Goal: Check status: Check status

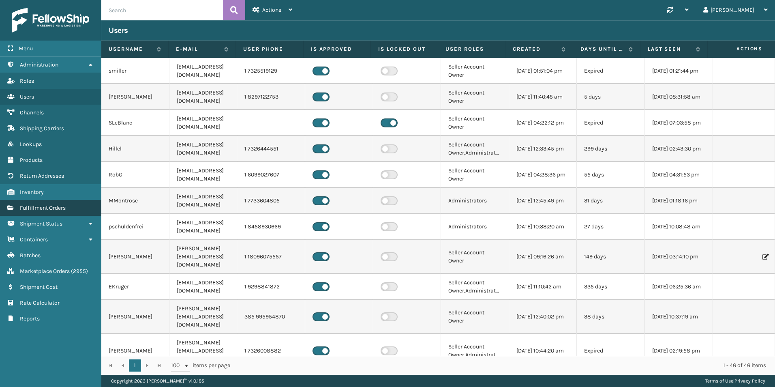
click at [64, 204] on link "Fulfillment Orders" at bounding box center [50, 208] width 101 height 16
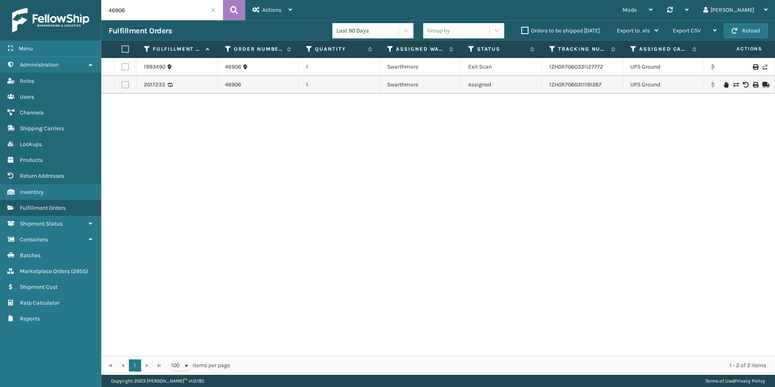
click at [145, 12] on input "46906" at bounding box center [162, 10] width 122 height 20
paste input "112-4734456-6495425-R"
type input "112-4734456-6495425-R"
click at [229, 5] on button at bounding box center [234, 10] width 22 height 20
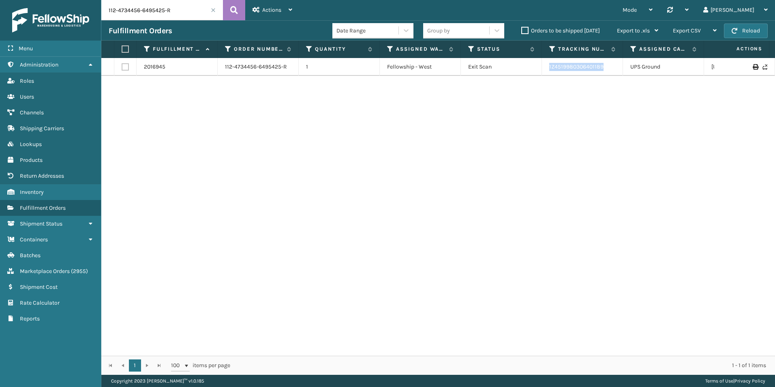
drag, startPoint x: 618, startPoint y: 62, endPoint x: 548, endPoint y: 67, distance: 70.0
click at [548, 67] on td "1Z4519980306401189" at bounding box center [582, 67] width 81 height 18
copy link "1Z4519980306401189"
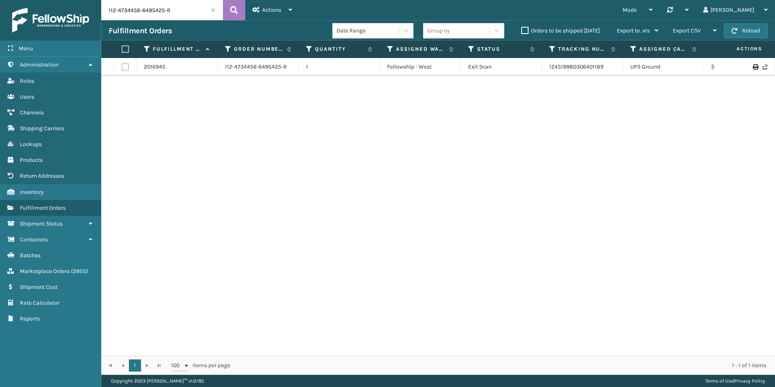
drag, startPoint x: 170, startPoint y: 9, endPoint x: 84, endPoint y: 14, distance: 87.0
click at [84, 0] on div "Menu Administration Roles Users Channels Shipping Carriers Lookups Products Ret…" at bounding box center [387, 0] width 775 height 0
paste input "129022420260968"
drag, startPoint x: 537, startPoint y: 221, endPoint x: 511, endPoint y: 251, distance: 40.0
click at [537, 221] on div "2012342 129022420260968 1 [GEOGRAPHIC_DATA] (Peak Logistics) Exit Scan 1ZH0R706…" at bounding box center [438, 207] width 674 height 298
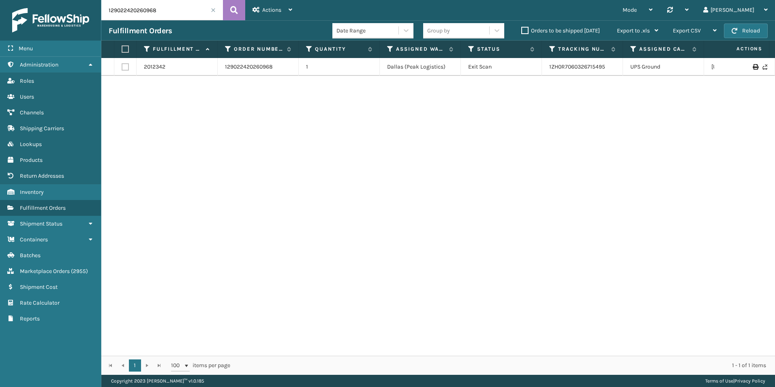
drag, startPoint x: 591, startPoint y: 211, endPoint x: 489, endPoint y: 303, distance: 137.9
click at [591, 211] on div "2012342 129022420260968 1 [GEOGRAPHIC_DATA] (Peak Logistics) Exit Scan 1ZH0R706…" at bounding box center [438, 207] width 674 height 298
click at [627, 204] on div "2012342 129022420260968 1 [GEOGRAPHIC_DATA] (Peak Logistics) Exit Scan 1ZH0R706…" at bounding box center [438, 207] width 674 height 298
click at [623, 246] on div "2012342 129022420260968 1 [GEOGRAPHIC_DATA] (Peak Logistics) Exit Scan 1ZH0R706…" at bounding box center [438, 207] width 674 height 298
click at [701, 289] on div "2012342 129022420260968 1 [GEOGRAPHIC_DATA] (Peak Logistics) Exit Scan 1ZH0R706…" at bounding box center [438, 207] width 674 height 298
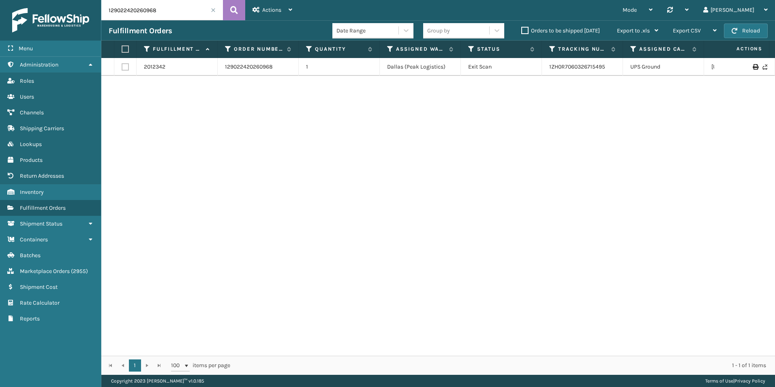
click at [602, 327] on div "2012342 129022420260968 1 [GEOGRAPHIC_DATA] (Peak Logistics) Exit Scan 1ZH0R706…" at bounding box center [438, 207] width 674 height 298
drag, startPoint x: 156, startPoint y: 10, endPoint x: 91, endPoint y: 11, distance: 65.3
click at [72, 0] on div "Menu Administration Roles Users Channels Shipping Carriers Lookups Products Ret…" at bounding box center [387, 0] width 775 height 0
paste input "46906"
click at [233, 13] on icon at bounding box center [234, 10] width 8 height 12
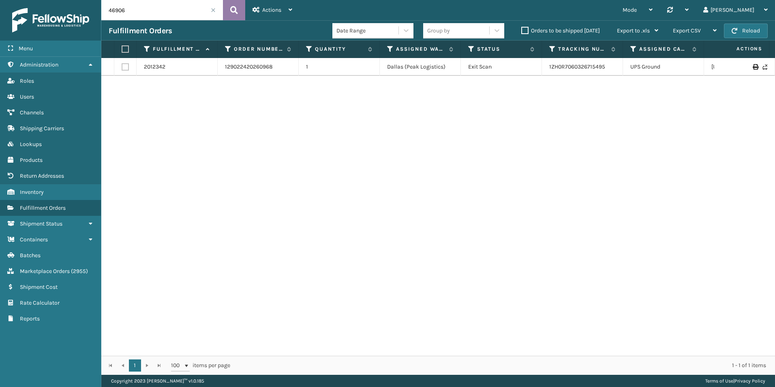
type input "46906"
